Goal: Transaction & Acquisition: Subscribe to service/newsletter

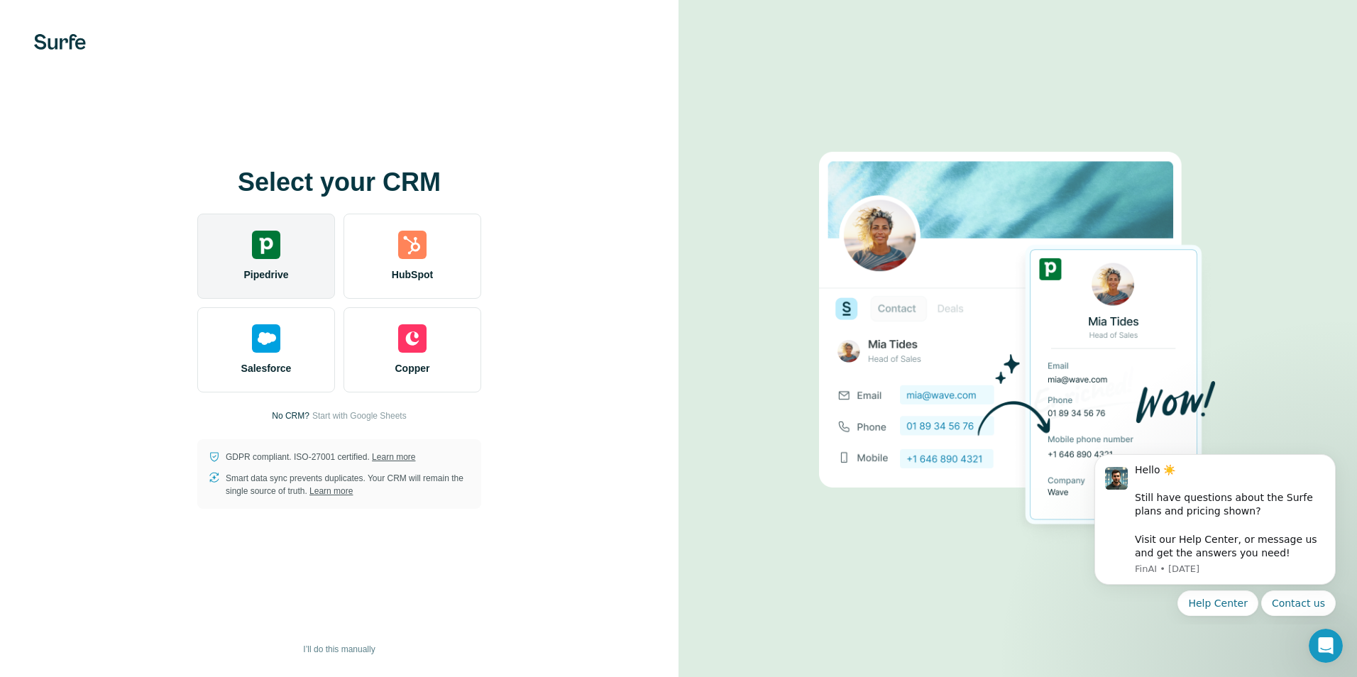
click at [286, 266] on div "Pipedrive" at bounding box center [266, 256] width 138 height 85
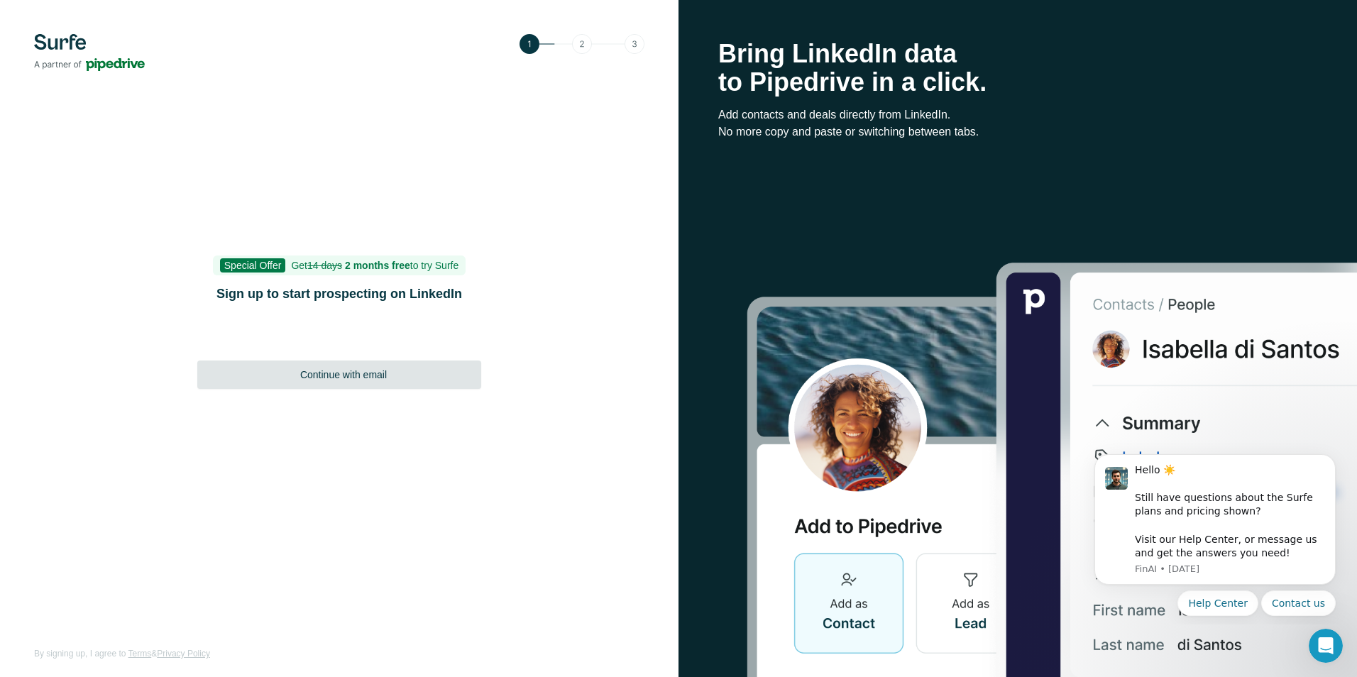
click at [422, 375] on div "Continue with email" at bounding box center [339, 375] width 284 height 28
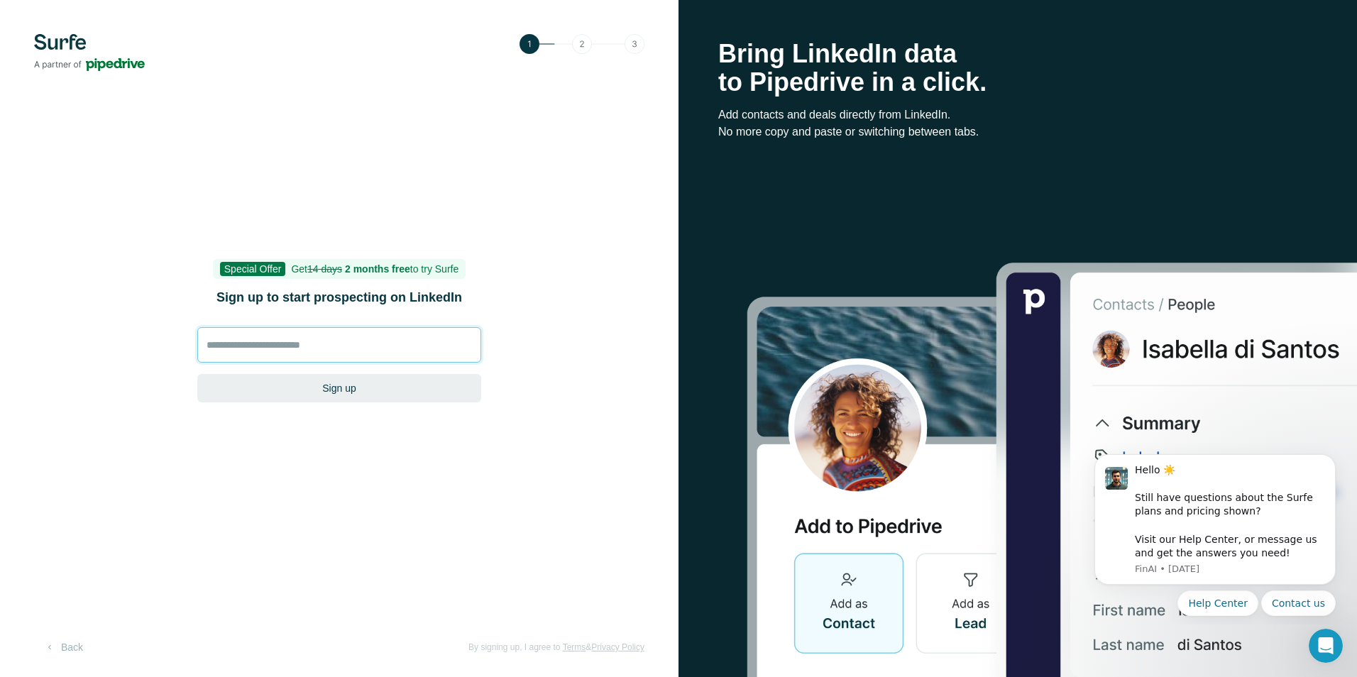
click at [322, 343] on input at bounding box center [339, 344] width 284 height 35
type input "**********"
click at [328, 389] on button "Sign up" at bounding box center [339, 388] width 284 height 28
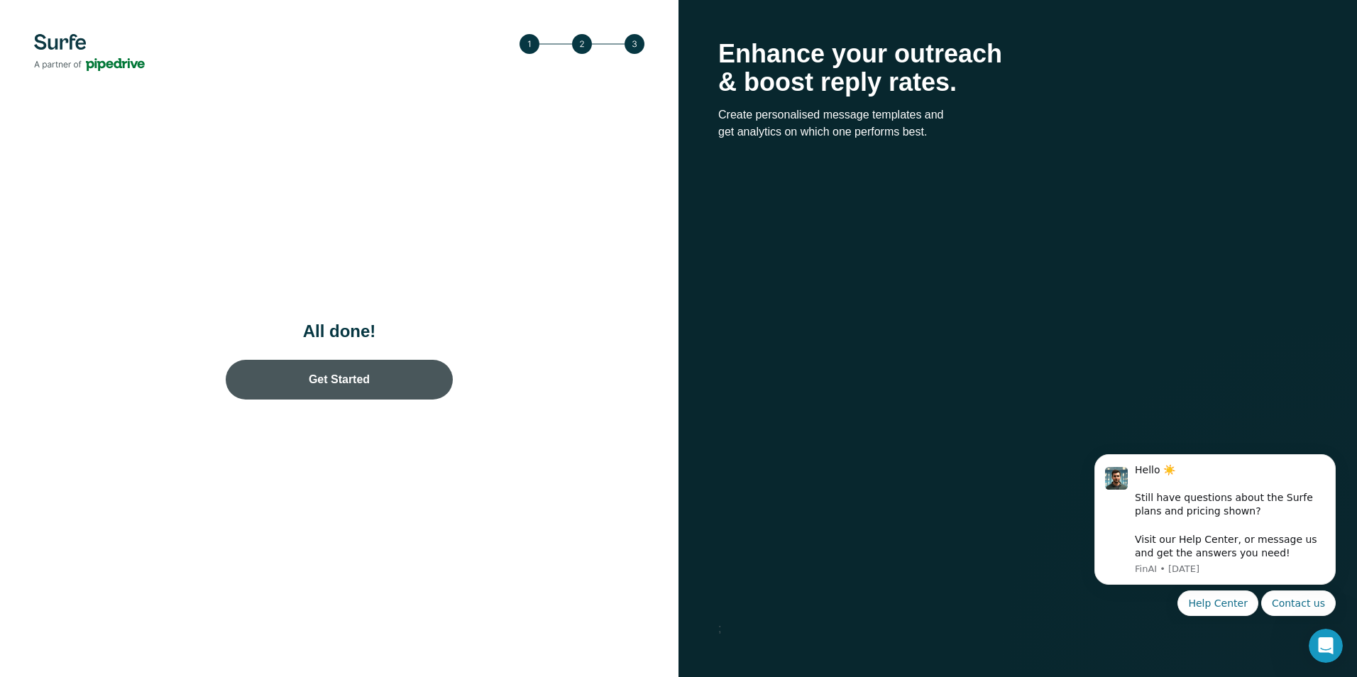
click at [334, 386] on link "Get Started" at bounding box center [339, 380] width 227 height 40
